Goal: Information Seeking & Learning: Learn about a topic

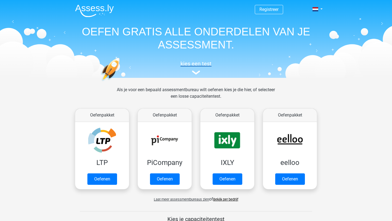
click at [190, 67] on h5 "kies een test" at bounding box center [196, 63] width 250 height 7
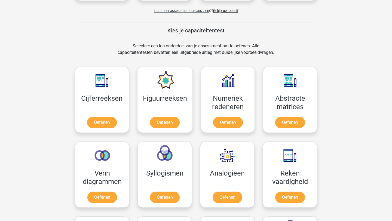
scroll to position [185, 0]
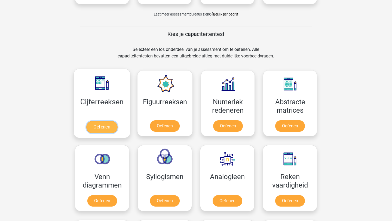
click at [107, 130] on link "Oefenen" at bounding box center [101, 127] width 31 height 12
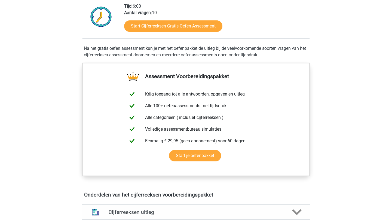
scroll to position [152, 0]
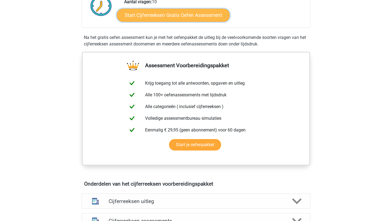
click at [202, 21] on link "Start Cijferreeksen Gratis Oefen Assessment" at bounding box center [173, 14] width 113 height 13
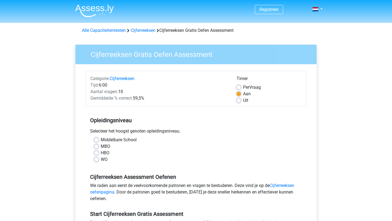
click at [241, 88] on div "Per Vraag" at bounding box center [268, 87] width 65 height 7
click at [243, 98] on label "Uit" at bounding box center [245, 100] width 5 height 7
click at [239, 98] on input "Uit" at bounding box center [238, 99] width 4 height 5
radio input "true"
click at [236, 84] on input "Per Vraag" at bounding box center [238, 86] width 4 height 5
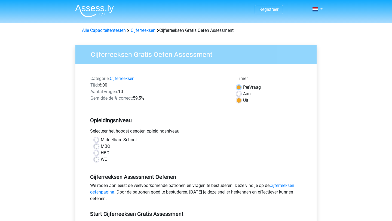
radio input "true"
click at [236, 91] on input "Aan" at bounding box center [238, 93] width 4 height 5
radio input "true"
click at [236, 97] on input "Uit" at bounding box center [238, 99] width 4 height 5
radio input "true"
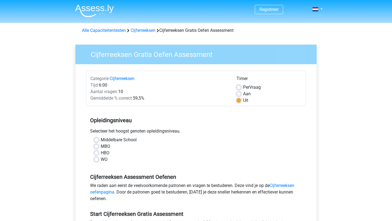
click at [166, 167] on div "Cijferreeksen Assessment Oefenen We raden aan eerst de veelvoorkomende patronen…" at bounding box center [196, 185] width 220 height 37
click at [101, 147] on label "MBO" at bounding box center [106, 146] width 10 height 7
click at [96, 147] on input "MBO" at bounding box center [96, 145] width 4 height 5
radio input "true"
click at [208, 157] on div "WO" at bounding box center [196, 159] width 204 height 7
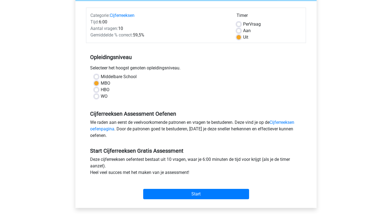
scroll to position [65, 0]
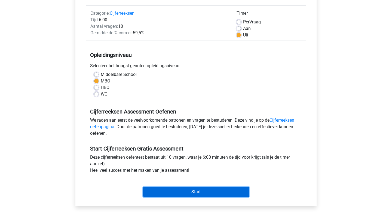
click at [213, 192] on input "Start" at bounding box center [196, 192] width 106 height 10
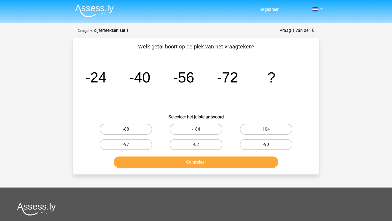
click at [146, 129] on label "-88" at bounding box center [126, 129] width 53 height 11
click at [130, 129] on input "-88" at bounding box center [128, 131] width 4 height 4
radio input "true"
click at [182, 168] on div "Controleer" at bounding box center [196, 163] width 210 height 14
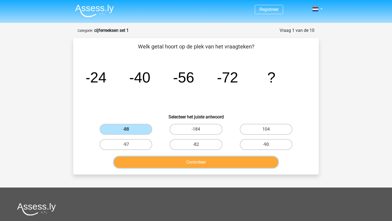
click at [182, 164] on button "Controleer" at bounding box center [196, 161] width 165 height 11
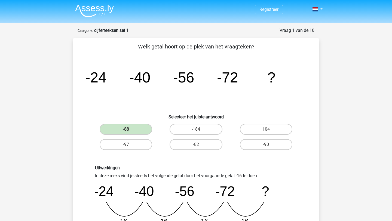
click at [312, 187] on div "Welk getal hoort op de plek van het vraagteken? image/svg+xml -24 -40 -56 -72 ?…" at bounding box center [195, 151] width 241 height 218
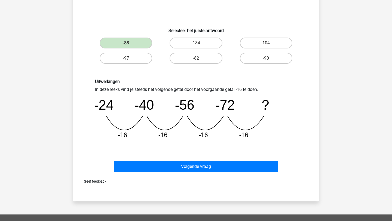
scroll to position [87, 0]
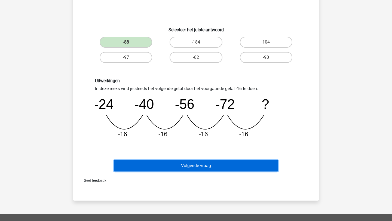
click at [236, 163] on button "Volgende vraag" at bounding box center [196, 165] width 165 height 11
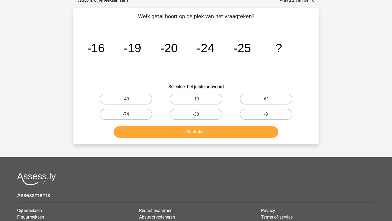
scroll to position [27, 0]
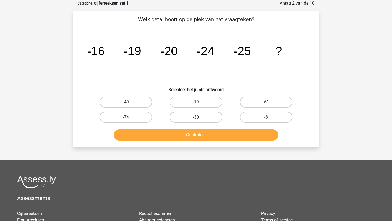
click at [215, 116] on label "-30" at bounding box center [196, 117] width 53 height 11
click at [199, 117] on input "-30" at bounding box center [198, 119] width 4 height 4
radio input "true"
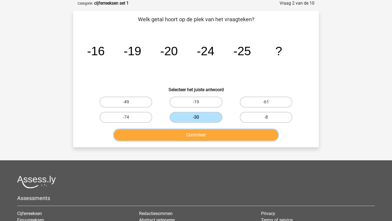
click at [215, 136] on button "Controleer" at bounding box center [196, 134] width 165 height 11
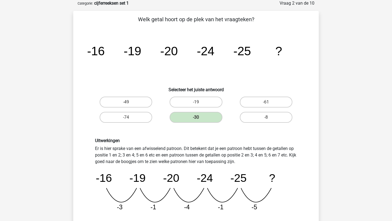
click at [271, 149] on div "Uitwerkingen Er is hier sprake van een afwisselend patroon. Dit betekent dat je…" at bounding box center [196, 177] width 210 height 78
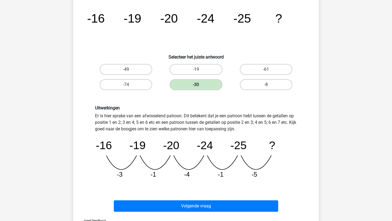
scroll to position [71, 0]
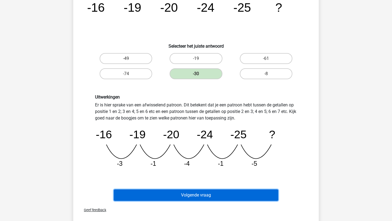
click at [222, 193] on button "Volgende vraag" at bounding box center [196, 194] width 165 height 11
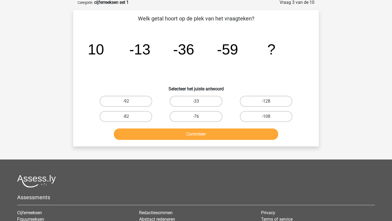
scroll to position [27, 0]
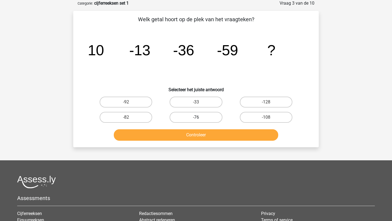
click at [201, 122] on label "-76" at bounding box center [196, 117] width 53 height 11
click at [199, 121] on input "-76" at bounding box center [198, 119] width 4 height 4
radio input "true"
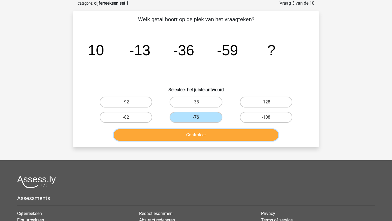
click at [203, 137] on button "Controleer" at bounding box center [196, 134] width 165 height 11
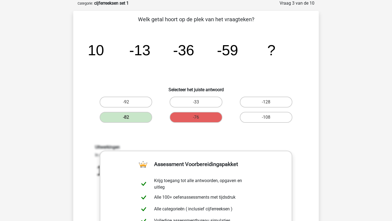
click at [293, 144] on h6 "Uitwerkingen" at bounding box center [196, 146] width 202 height 5
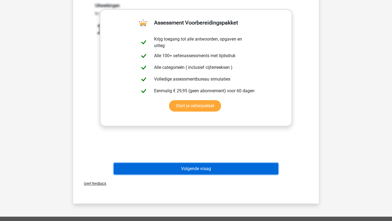
click at [264, 170] on button "Volgende vraag" at bounding box center [196, 168] width 165 height 11
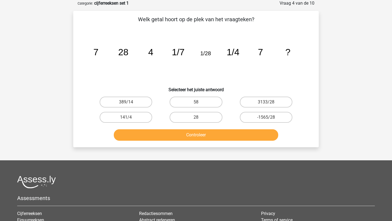
click at [197, 104] on input "58" at bounding box center [198, 104] width 4 height 4
radio input "true"
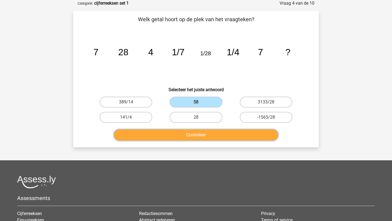
click at [200, 137] on button "Controleer" at bounding box center [196, 134] width 165 height 11
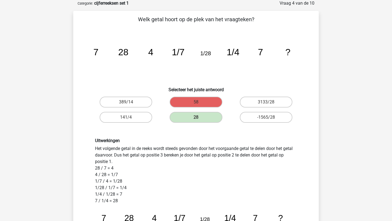
click at [245, 165] on div "Uitwerkingen Het volgende getal in de reeks wordt steeds gevonden door het voor…" at bounding box center [196, 196] width 210 height 117
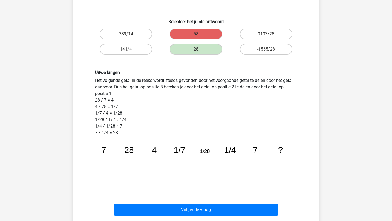
scroll to position [103, 0]
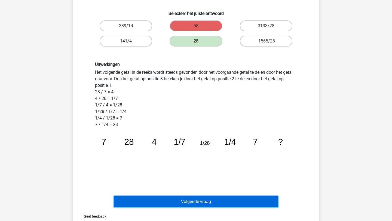
click at [230, 201] on button "Volgende vraag" at bounding box center [196, 201] width 165 height 11
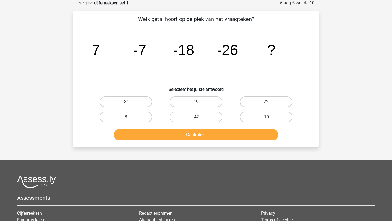
scroll to position [27, 0]
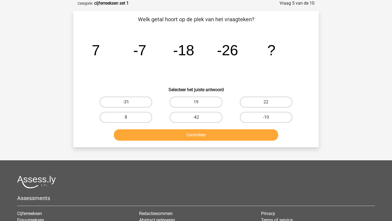
click at [143, 97] on label "-31" at bounding box center [126, 102] width 53 height 11
click at [130, 102] on input "-31" at bounding box center [128, 104] width 4 height 4
radio input "true"
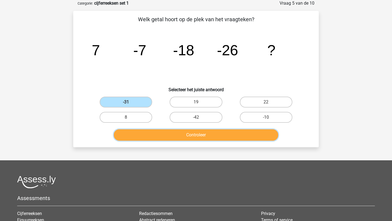
click at [178, 139] on button "Controleer" at bounding box center [196, 134] width 165 height 11
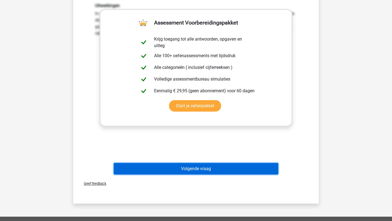
click at [274, 163] on button "Volgende vraag" at bounding box center [196, 168] width 165 height 11
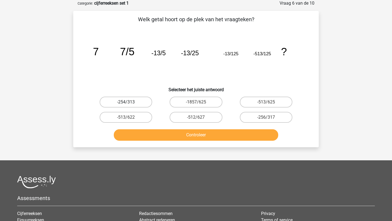
click at [139, 102] on label "-254/313" at bounding box center [126, 102] width 53 height 11
click at [130, 102] on input "-254/313" at bounding box center [128, 104] width 4 height 4
radio input "true"
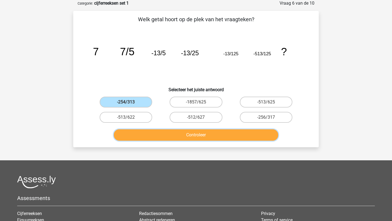
click at [175, 140] on button "Controleer" at bounding box center [196, 134] width 165 height 11
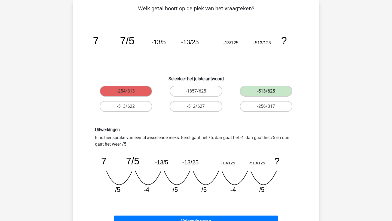
scroll to position [49, 0]
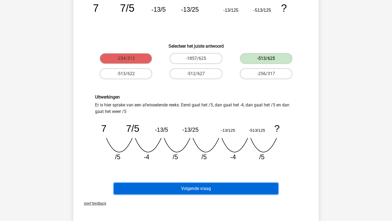
click at [216, 187] on button "Volgende vraag" at bounding box center [196, 188] width 165 height 11
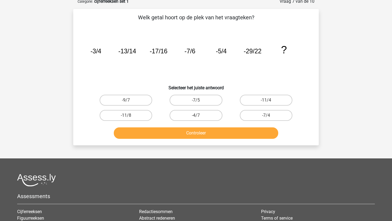
scroll to position [27, 0]
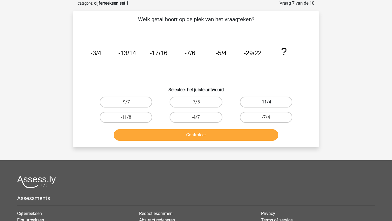
click at [270, 104] on label "-11/4" at bounding box center [266, 102] width 53 height 11
click at [269, 104] on input "-11/4" at bounding box center [268, 104] width 4 height 4
radio input "true"
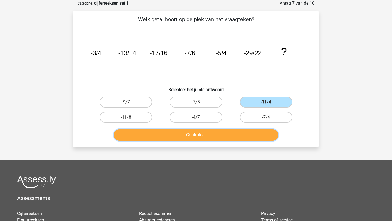
click at [235, 134] on button "Controleer" at bounding box center [196, 134] width 165 height 11
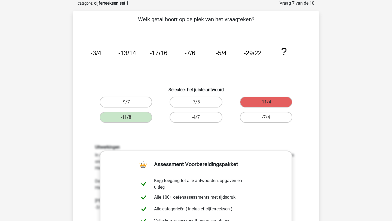
click at [259, 132] on div "Uitwerkingen In deze reeks zijn er eigenlijk twee reeksen. 1 reeks van de telle…" at bounding box center [196, 221] width 228 height 181
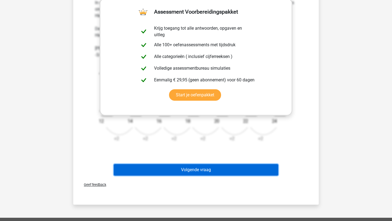
click at [248, 171] on button "Volgende vraag" at bounding box center [196, 169] width 165 height 11
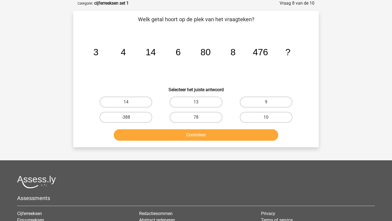
click at [195, 124] on div "78" at bounding box center [196, 117] width 70 height 15
click at [199, 116] on label "78" at bounding box center [196, 117] width 53 height 11
click at [199, 117] on input "78" at bounding box center [198, 119] width 4 height 4
radio input "true"
click at [199, 127] on div "Controleer" at bounding box center [196, 134] width 228 height 18
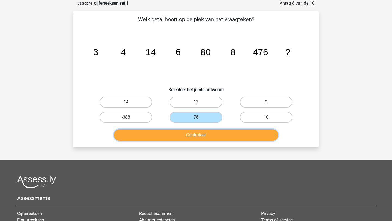
click at [199, 131] on button "Controleer" at bounding box center [196, 134] width 165 height 11
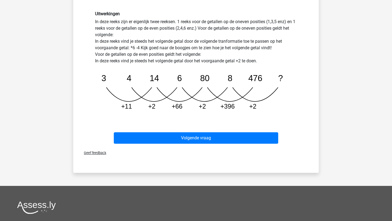
scroll to position [158, 0]
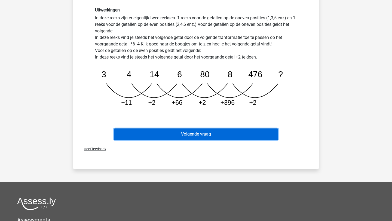
click at [251, 138] on button "Volgende vraag" at bounding box center [196, 133] width 165 height 11
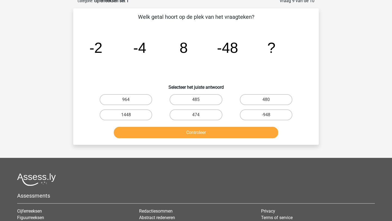
scroll to position [27, 0]
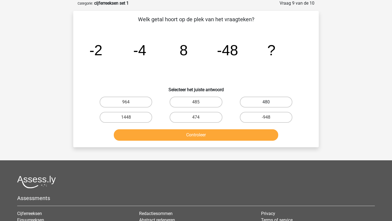
click at [259, 102] on label "480" at bounding box center [266, 102] width 53 height 11
click at [266, 102] on input "480" at bounding box center [268, 104] width 4 height 4
radio input "true"
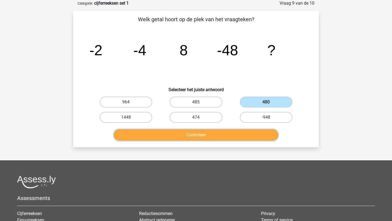
click at [241, 136] on button "Controleer" at bounding box center [196, 134] width 165 height 11
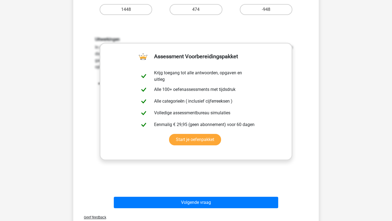
scroll to position [147, 0]
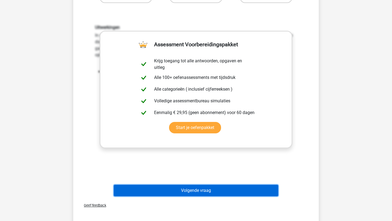
click at [239, 193] on button "Volgende vraag" at bounding box center [196, 190] width 165 height 11
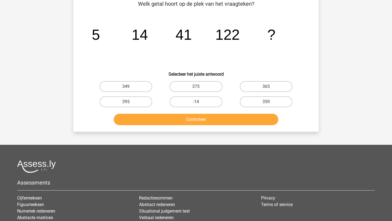
scroll to position [27, 0]
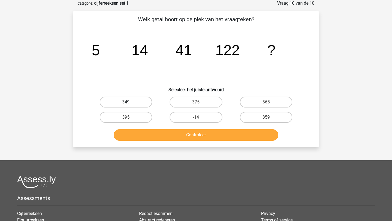
click at [148, 102] on label "349" at bounding box center [126, 102] width 53 height 11
click at [130, 102] on input "349" at bounding box center [128, 104] width 4 height 4
radio input "true"
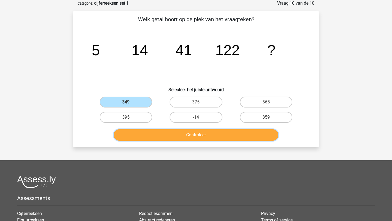
click at [190, 139] on button "Controleer" at bounding box center [196, 134] width 165 height 11
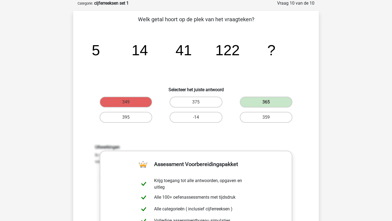
click at [261, 140] on div "Uitwerkingen In deze reeks vind je steeds het volgende getal door de volgende t…" at bounding box center [196, 215] width 228 height 169
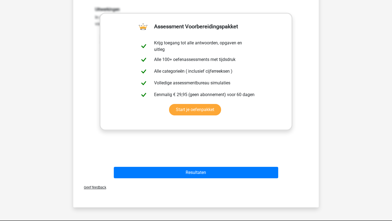
scroll to position [169, 0]
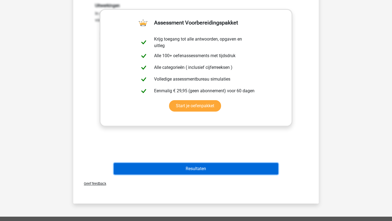
click at [253, 168] on button "Resultaten" at bounding box center [196, 168] width 165 height 11
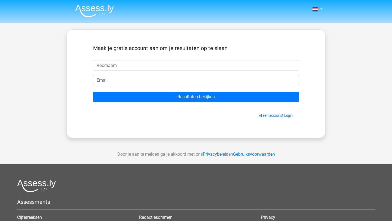
click at [237, 67] on input "text" at bounding box center [196, 65] width 206 height 10
type input "Quincy"
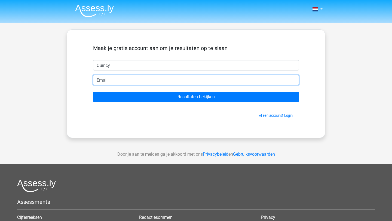
click at [169, 83] on input "email" at bounding box center [196, 80] width 206 height 10
type input "quincycosijnse@icloud.com"
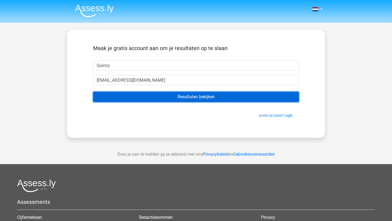
click at [227, 96] on input "Resultaten bekijken" at bounding box center [196, 97] width 206 height 10
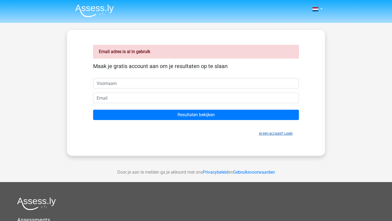
click at [273, 134] on link "Al een account? Login" at bounding box center [276, 133] width 34 height 4
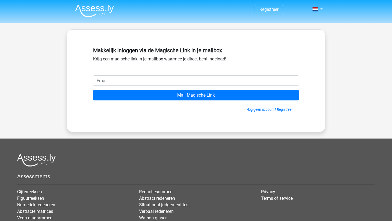
click at [202, 82] on input "email" at bounding box center [196, 80] width 206 height 10
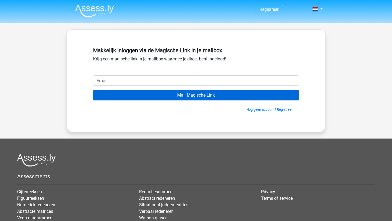
type input "quincycosijnse@icloud.com"
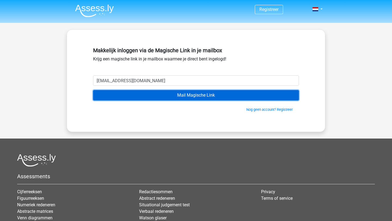
click at [210, 94] on input "Mail Magische Link" at bounding box center [196, 95] width 206 height 10
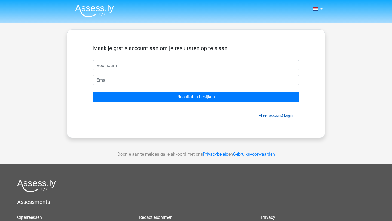
click at [275, 113] on link "Al een account? Login" at bounding box center [276, 115] width 34 height 4
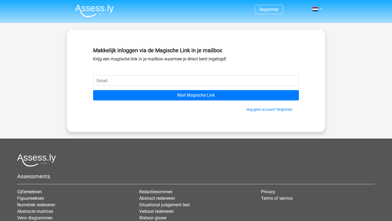
click at [230, 84] on input "email" at bounding box center [196, 80] width 206 height 10
type input "[EMAIL_ADDRESS][DOMAIN_NAME]"
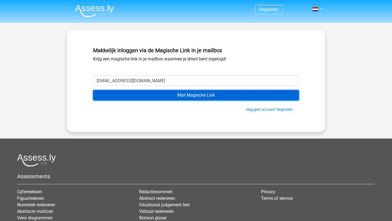
click at [195, 96] on input "Mail Magische Link" at bounding box center [196, 95] width 206 height 10
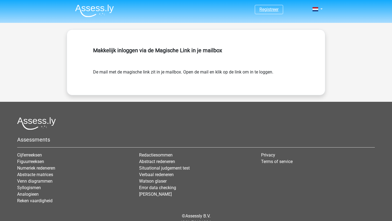
click at [259, 9] on link "Registreer" at bounding box center [268, 9] width 19 height 5
